Goal: Information Seeking & Learning: Learn about a topic

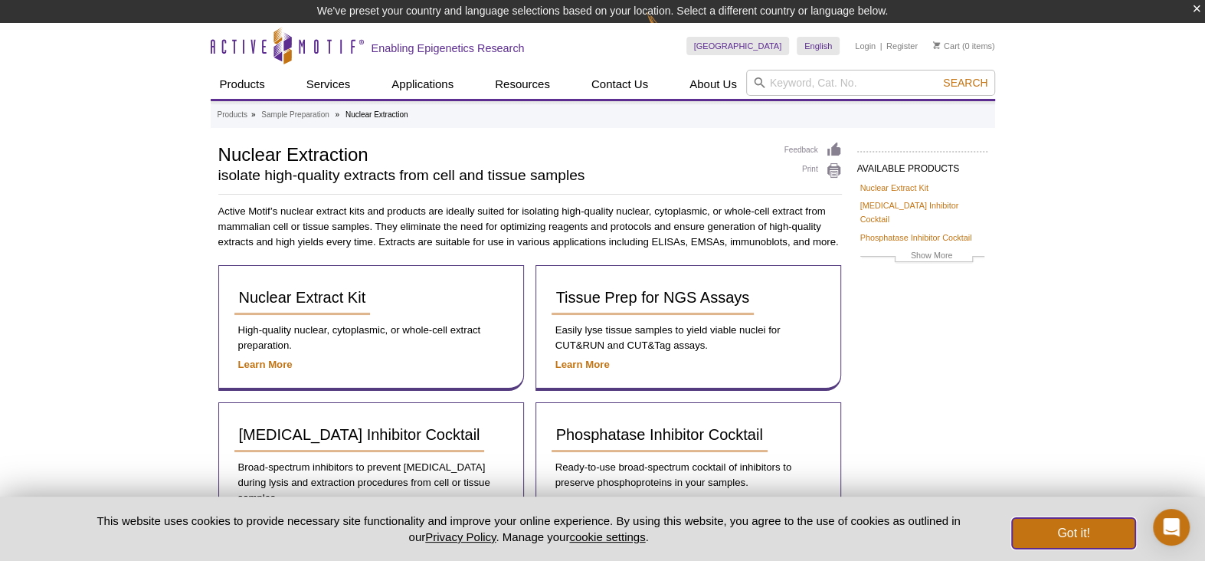
click at [1101, 527] on button "Got it!" at bounding box center [1073, 533] width 123 height 31
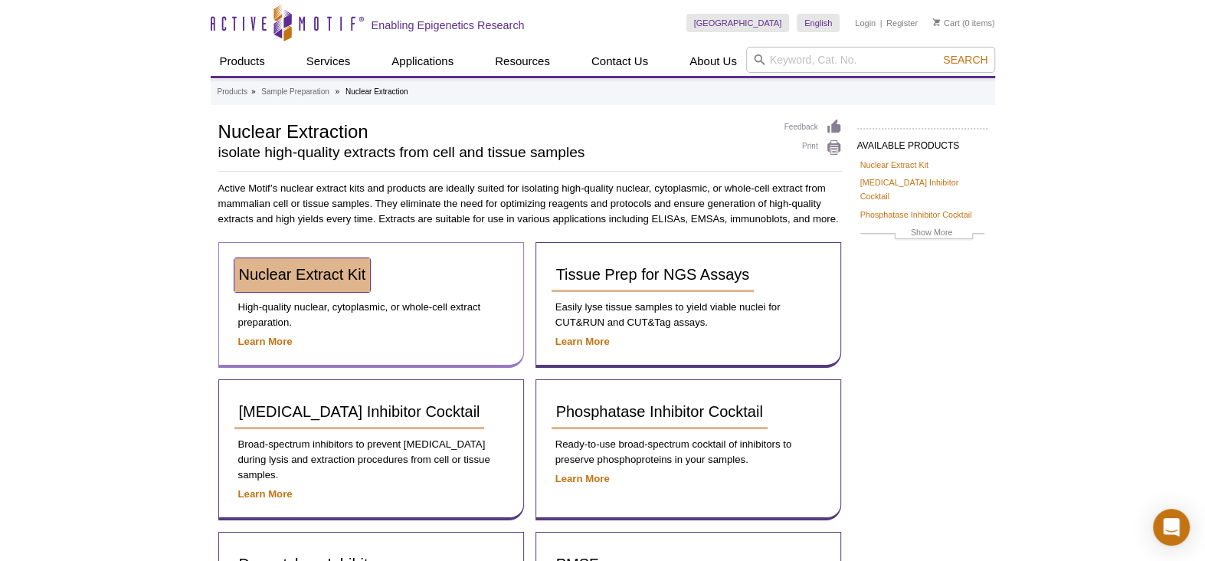
click at [291, 276] on span "Nuclear Extract Kit" at bounding box center [302, 274] width 127 height 17
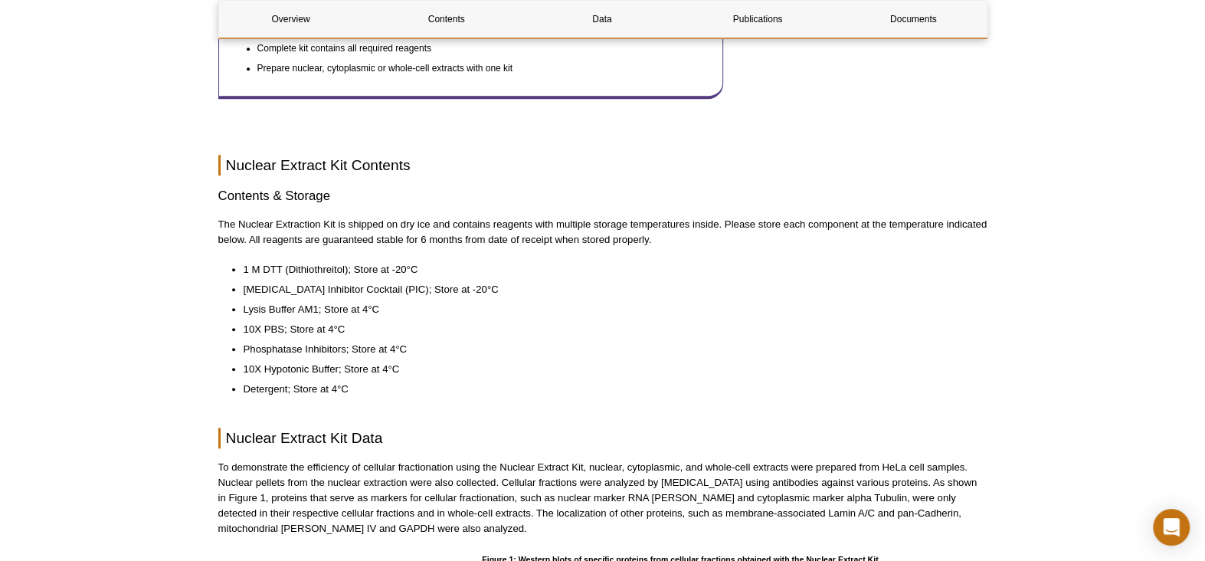
scroll to position [758, 0]
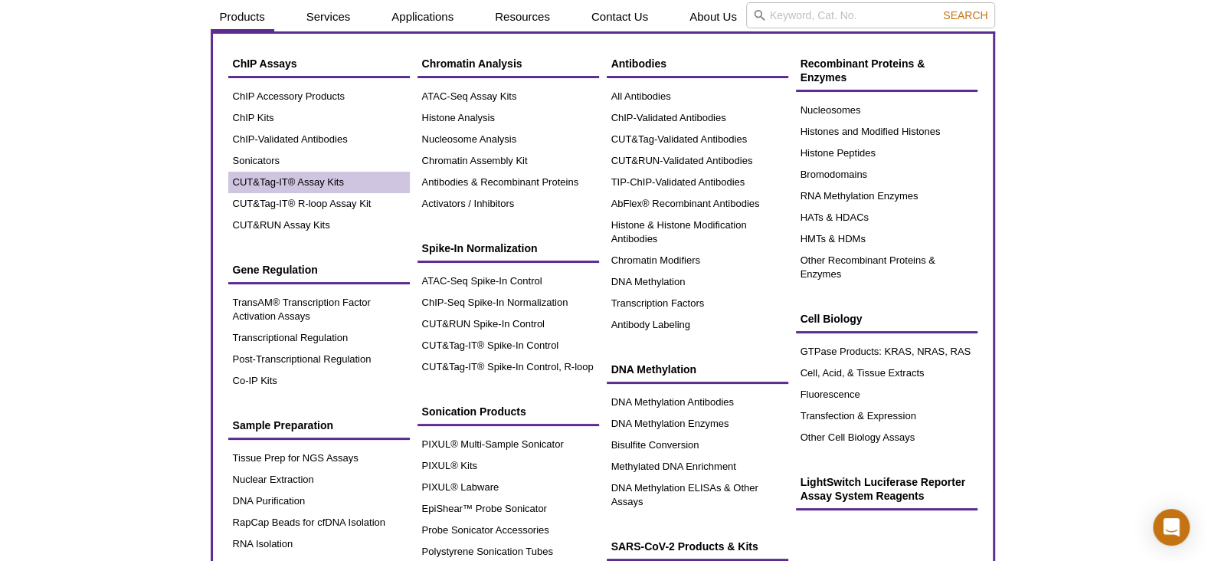
scroll to position [77, 0]
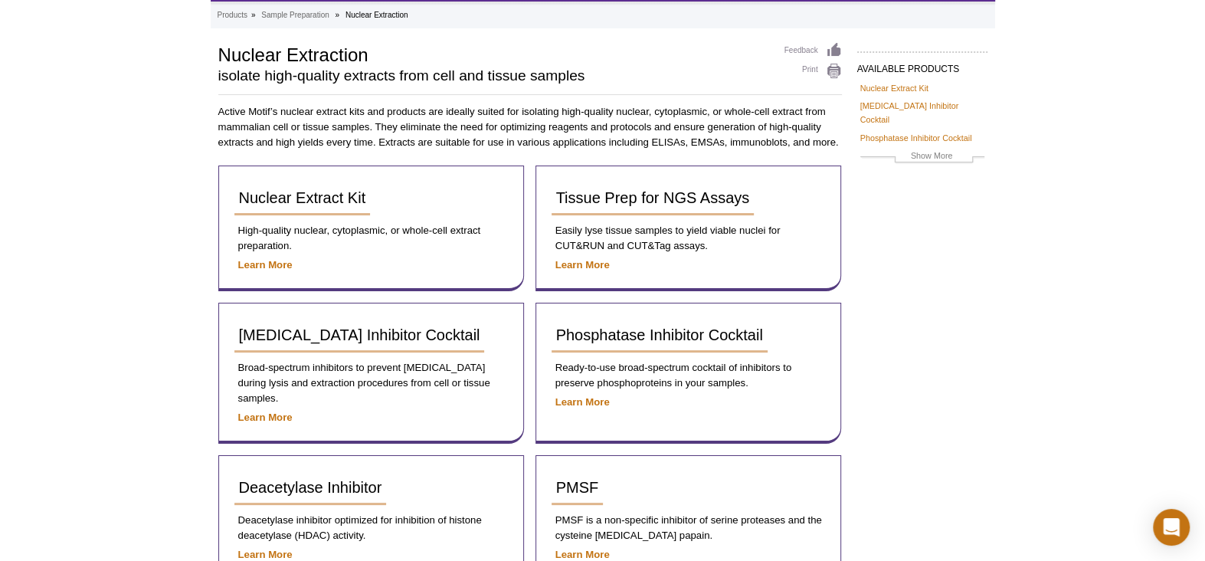
click at [113, 182] on div "Active Motif Logo Enabling Epigenetics Research 0 Search Skip to content Active…" at bounding box center [602, 343] width 1205 height 841
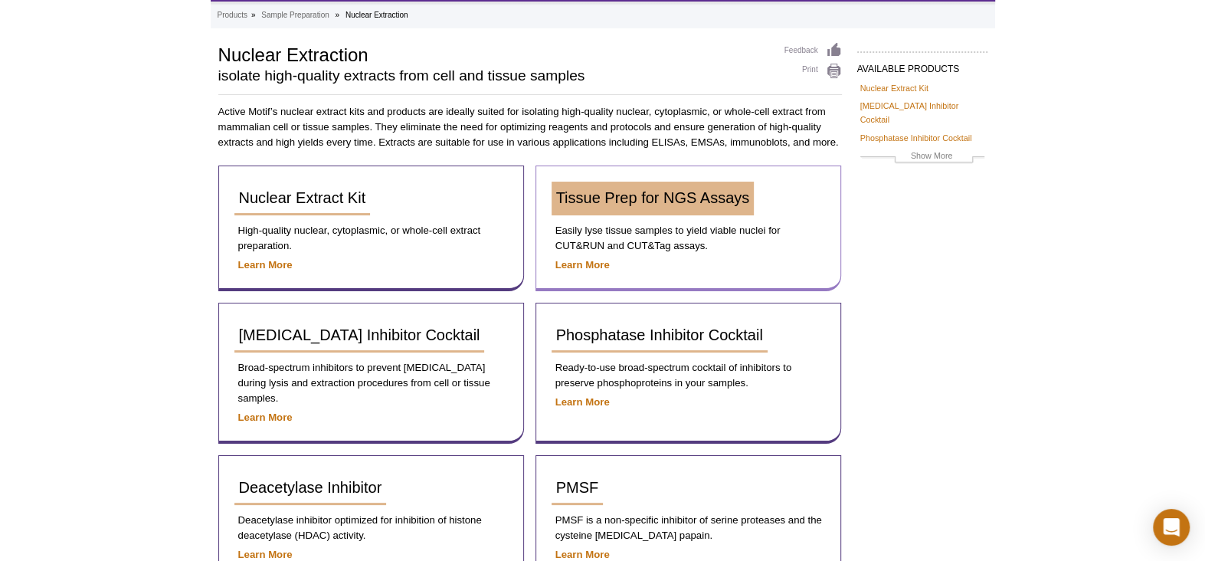
scroll to position [0, 0]
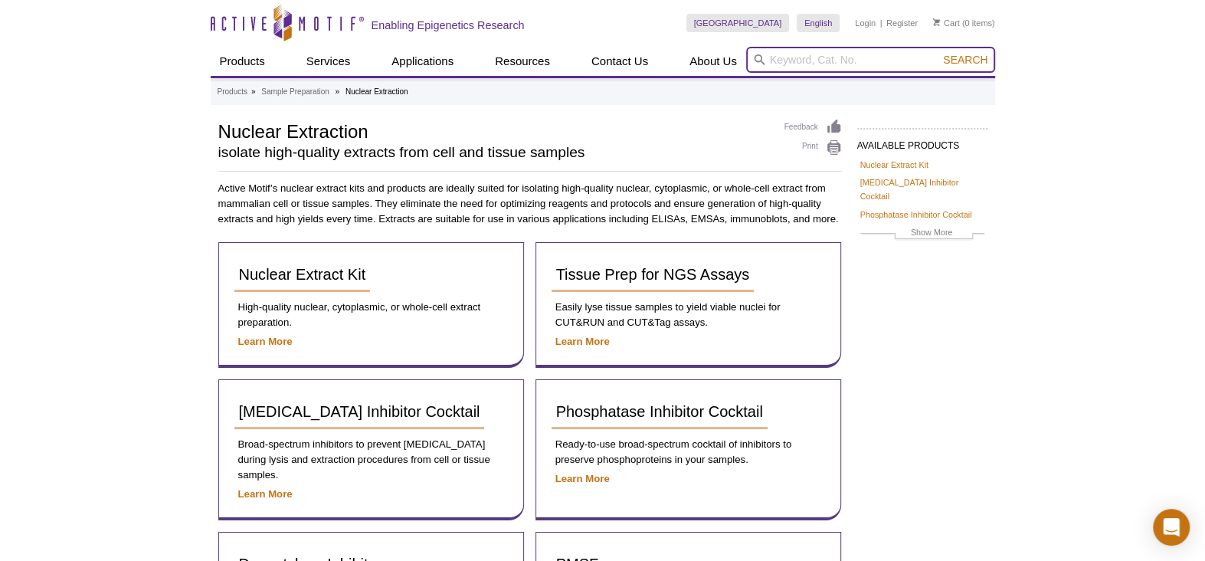
click at [798, 57] on input "search" at bounding box center [870, 60] width 249 height 26
type input "nuclei"
click at [938, 53] on button "Search" at bounding box center [965, 60] width 54 height 14
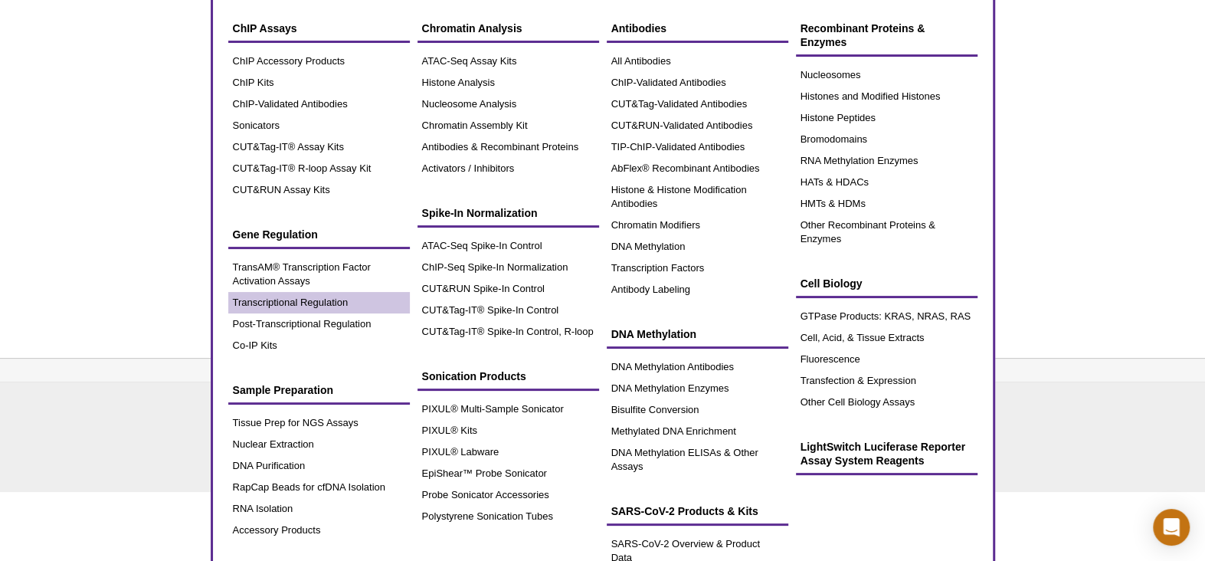
scroll to position [112, 0]
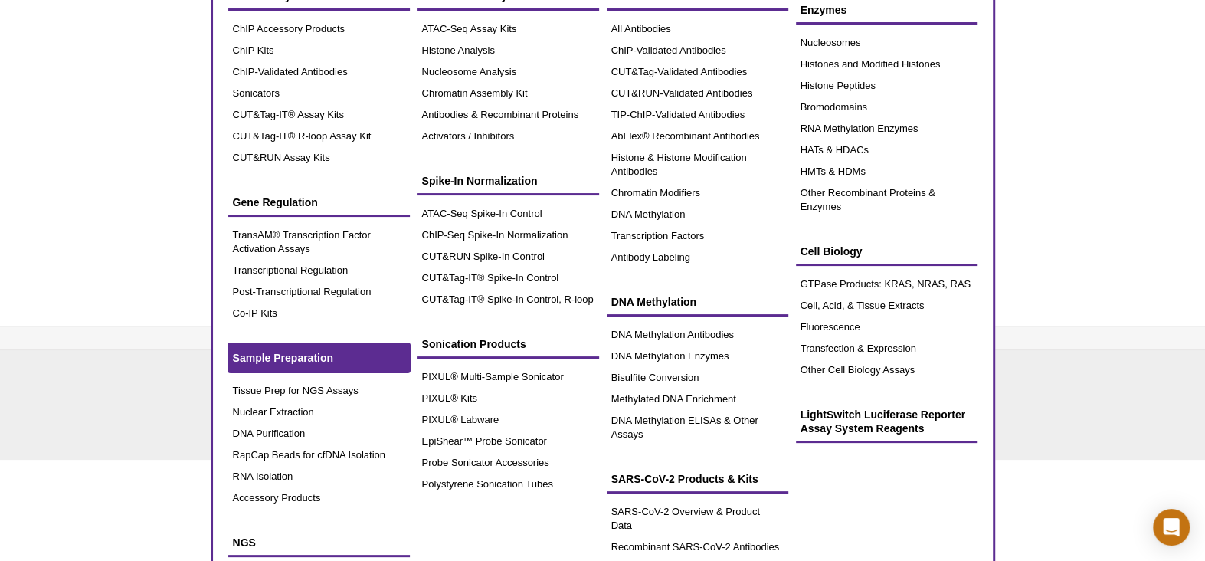
click at [280, 355] on span "Sample Preparation" at bounding box center [283, 358] width 101 height 12
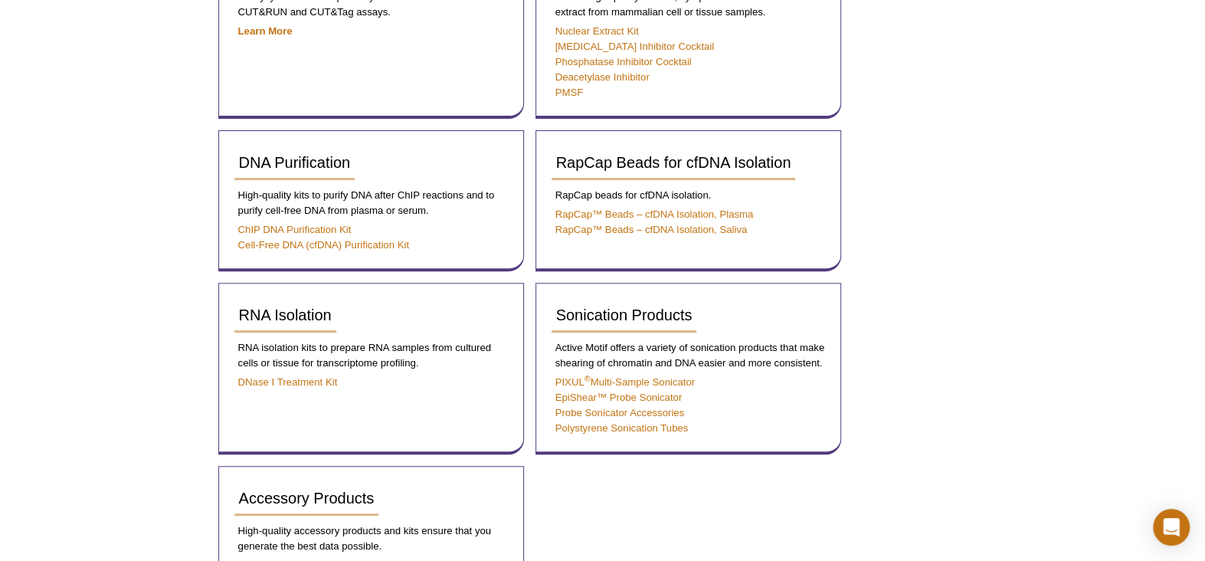
scroll to position [77, 0]
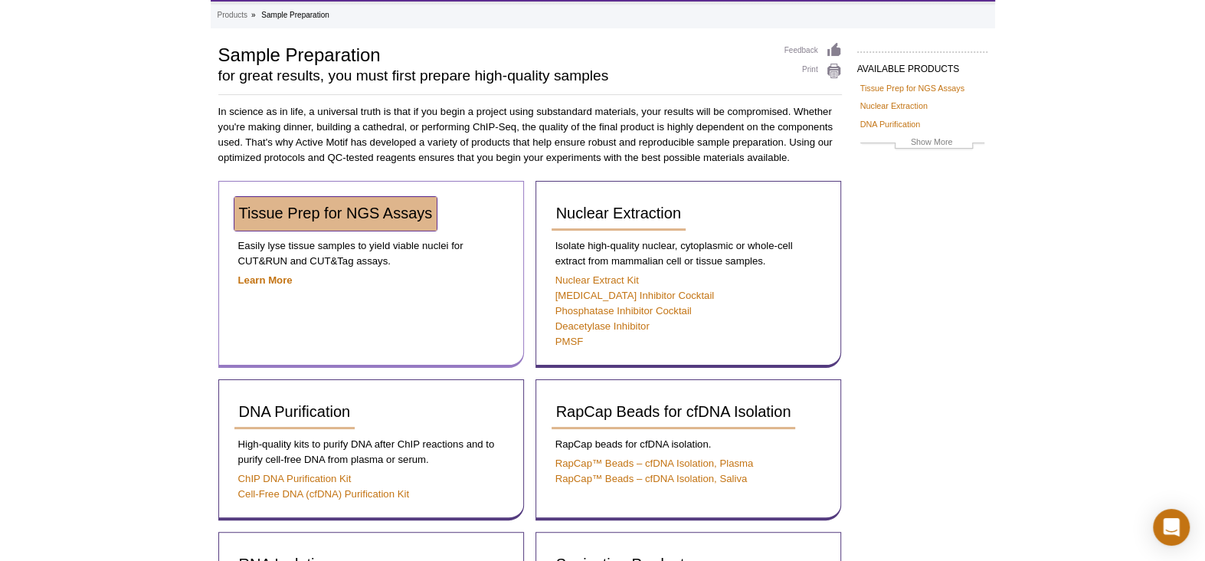
click at [382, 214] on span "Tissue Prep for NGS Assays" at bounding box center [336, 212] width 194 height 17
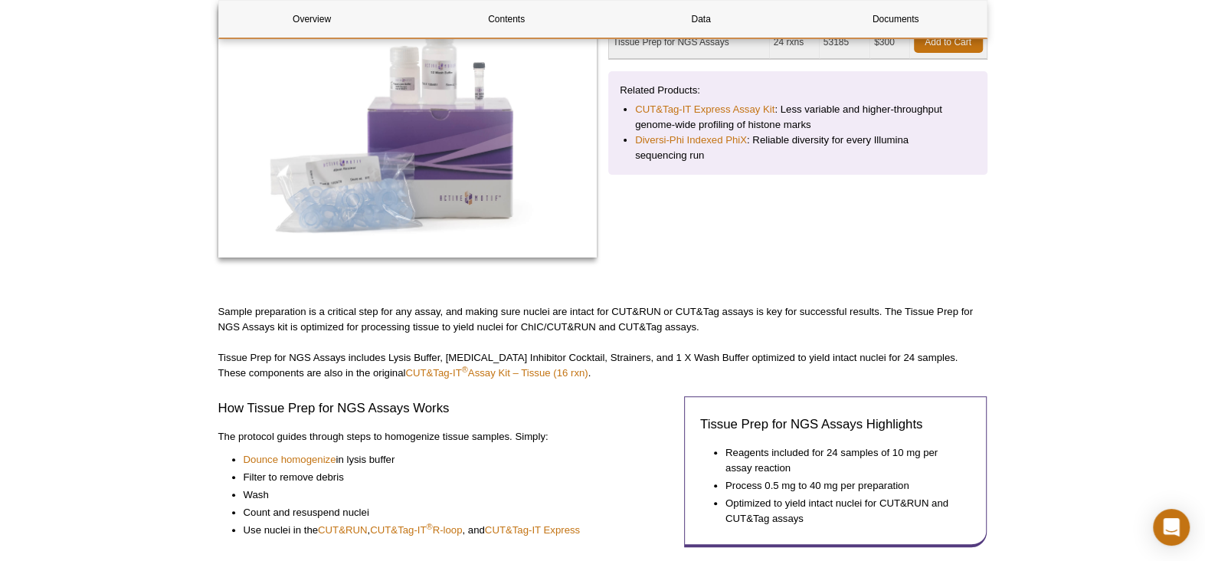
scroll to position [306, 0]
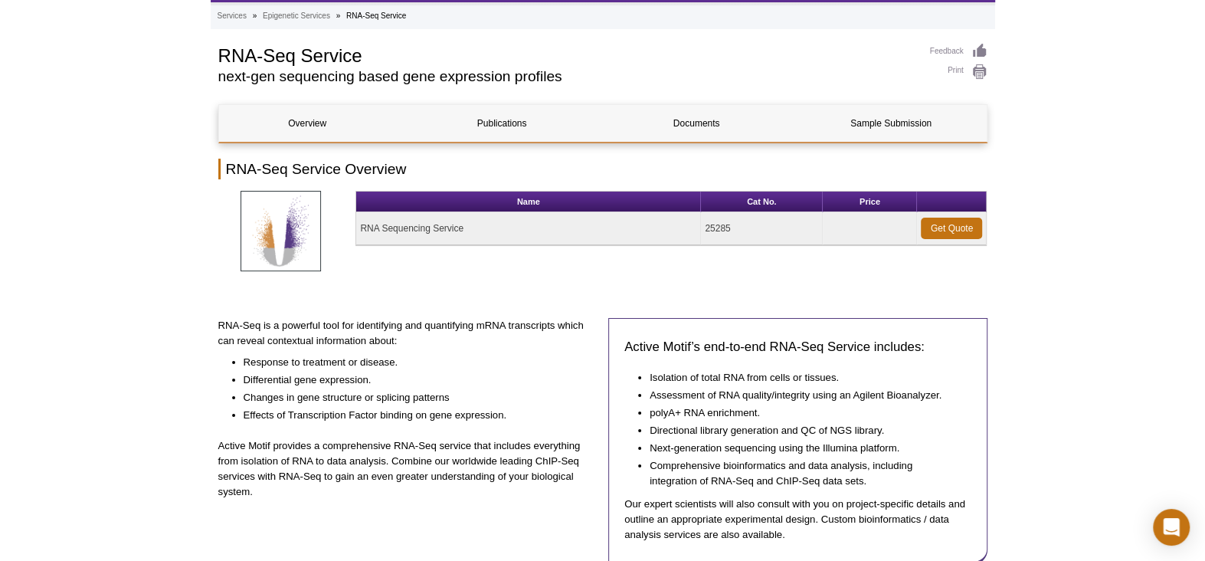
scroll to position [77, 0]
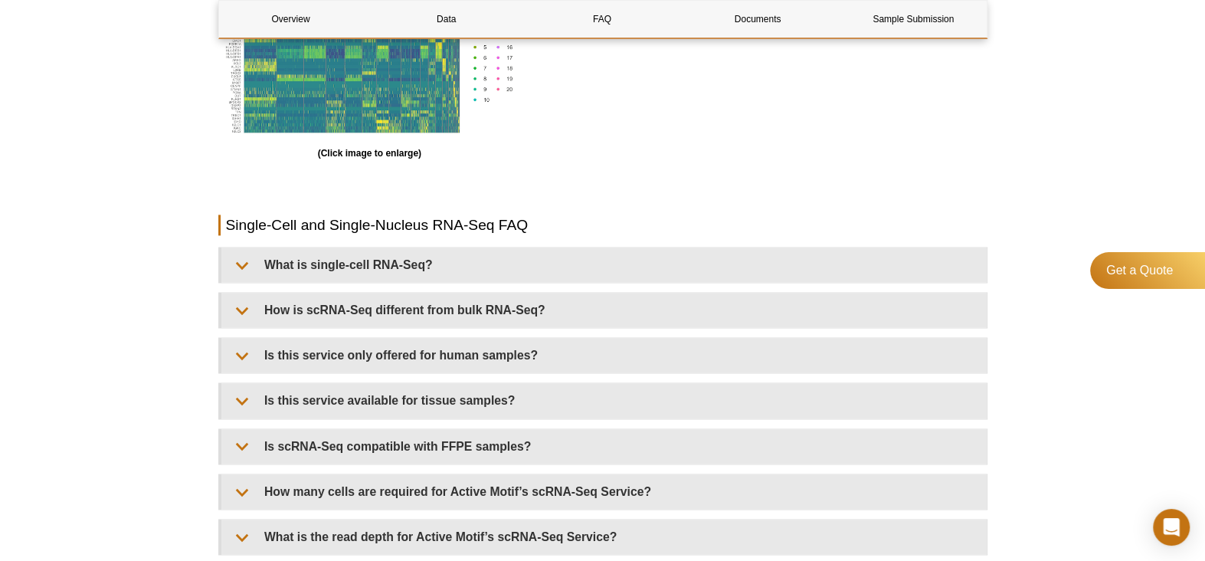
scroll to position [1608, 0]
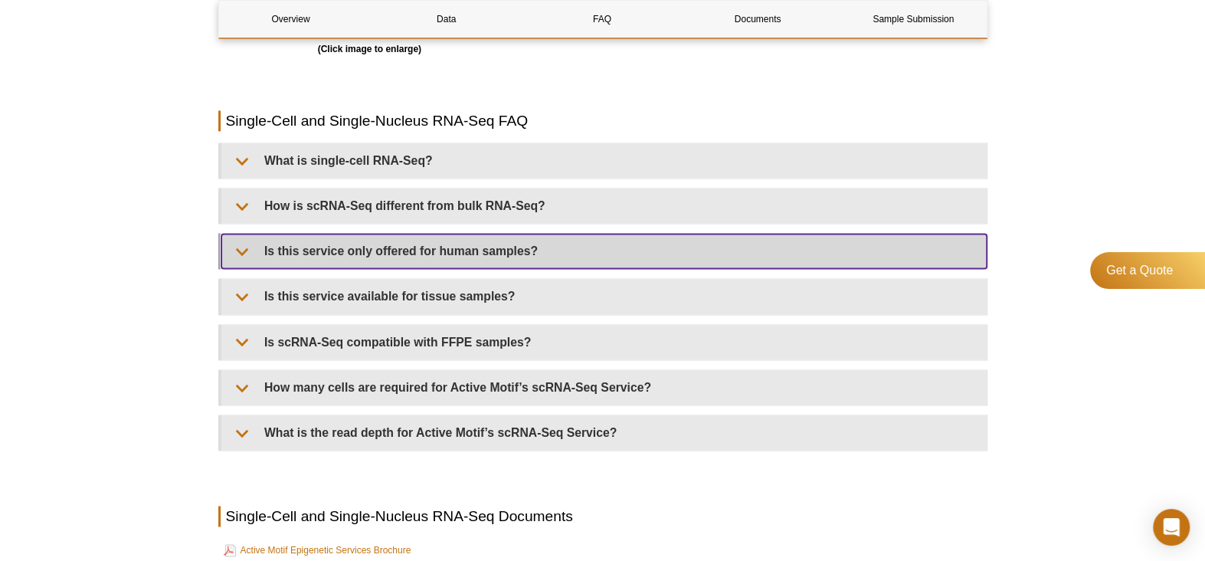
click at [363, 234] on summary "Is this service only offered for human samples?" at bounding box center [603, 251] width 765 height 34
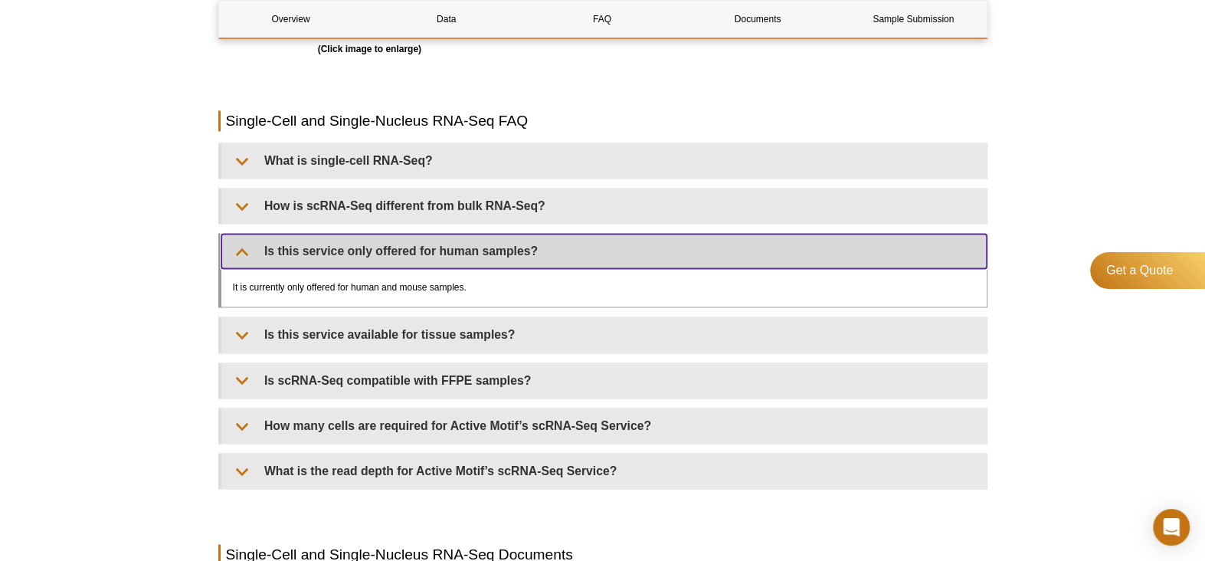
click at [363, 234] on summary "Is this service only offered for human samples?" at bounding box center [603, 251] width 765 height 34
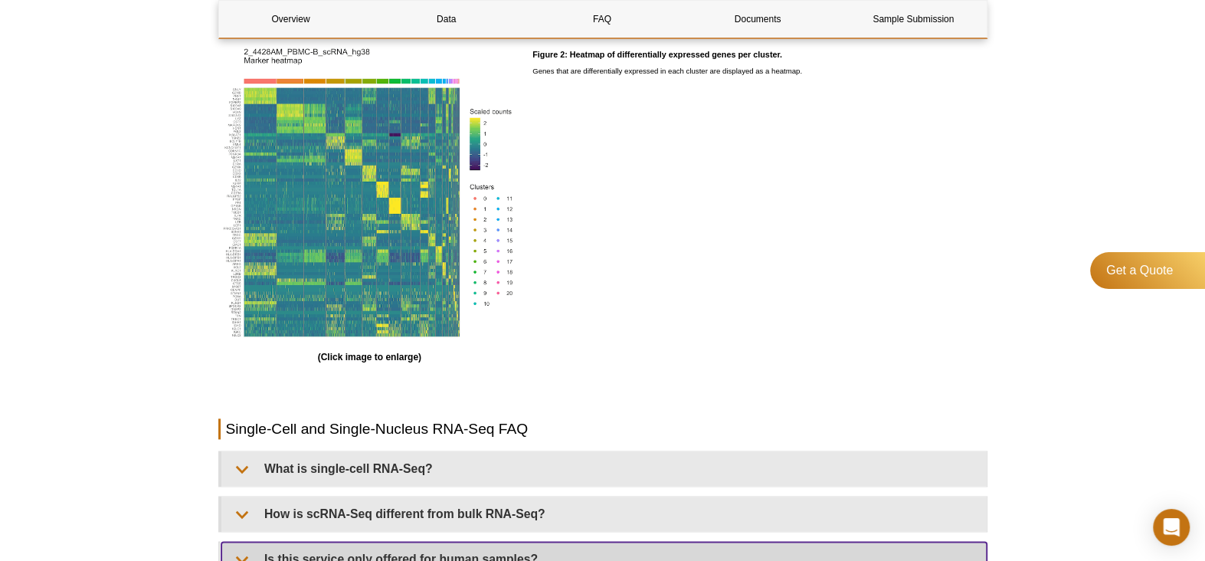
scroll to position [919, 0]
